Goal: Navigation & Orientation: Understand site structure

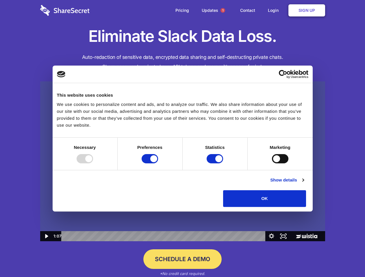
click at [182, 139] on img at bounding box center [182, 161] width 285 height 160
click at [93, 163] on div at bounding box center [85, 158] width 16 height 9
click at [158, 163] on input "Preferences" at bounding box center [150, 158] width 16 height 9
click at [215, 163] on input "Statistics" at bounding box center [215, 158] width 16 height 9
click at [272, 163] on input "Marketing" at bounding box center [280, 158] width 16 height 9
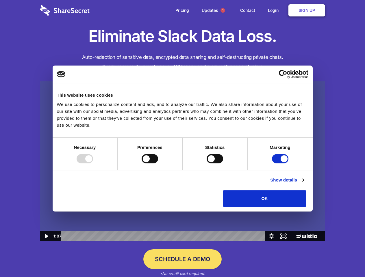
click at [304, 184] on link "Show details" at bounding box center [287, 180] width 34 height 7
click at [0, 0] on li "Necessary 7 Necessary cookies help make a website usable by enabling basic func…" at bounding box center [0, 0] width 0 height 0
click at [222, 10] on span "1" at bounding box center [222, 10] width 5 height 5
